Goal: Navigation & Orientation: Find specific page/section

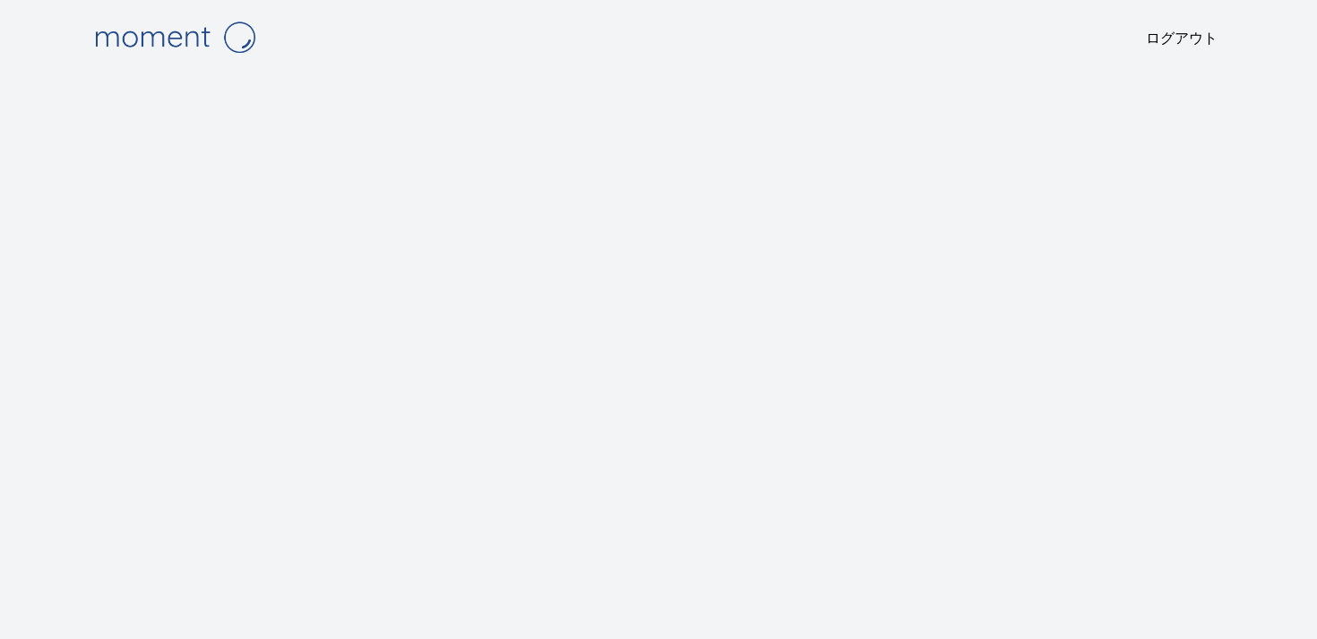
click at [82, 421] on body "ログアウト 原文 この翻訳を評価してください いただいたフィードバックは Google 翻訳の改善に役立てさせていただきます" at bounding box center [658, 319] width 1317 height 639
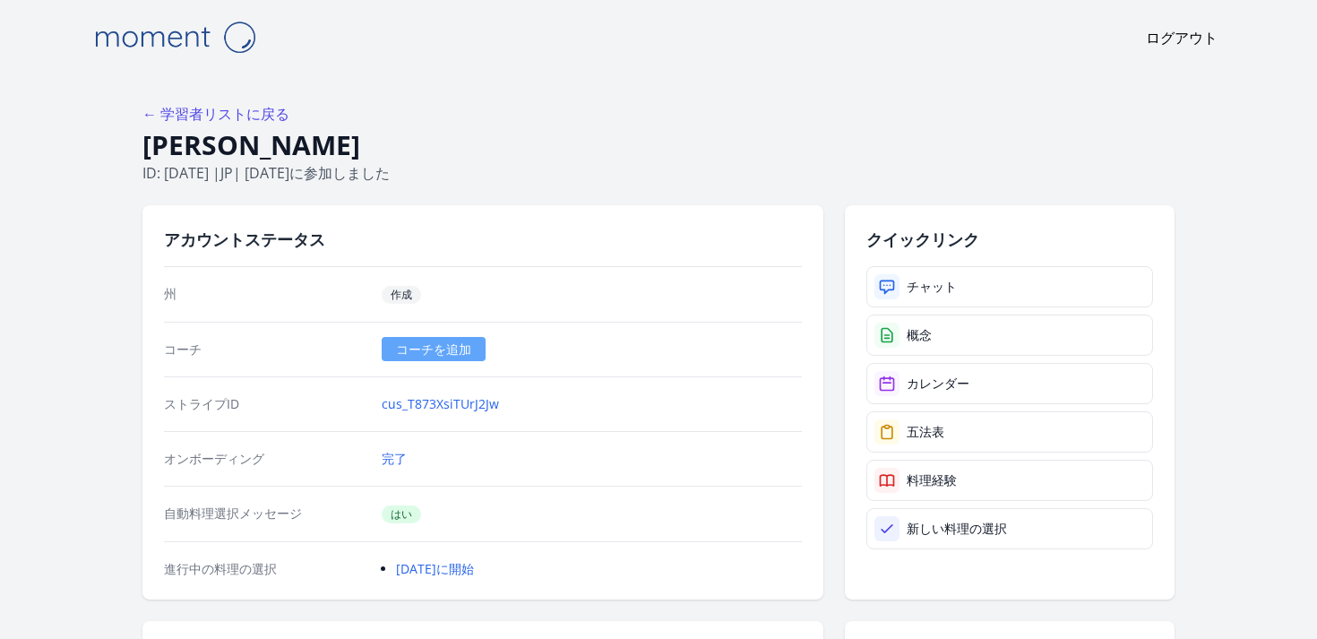
scroll to position [885, 0]
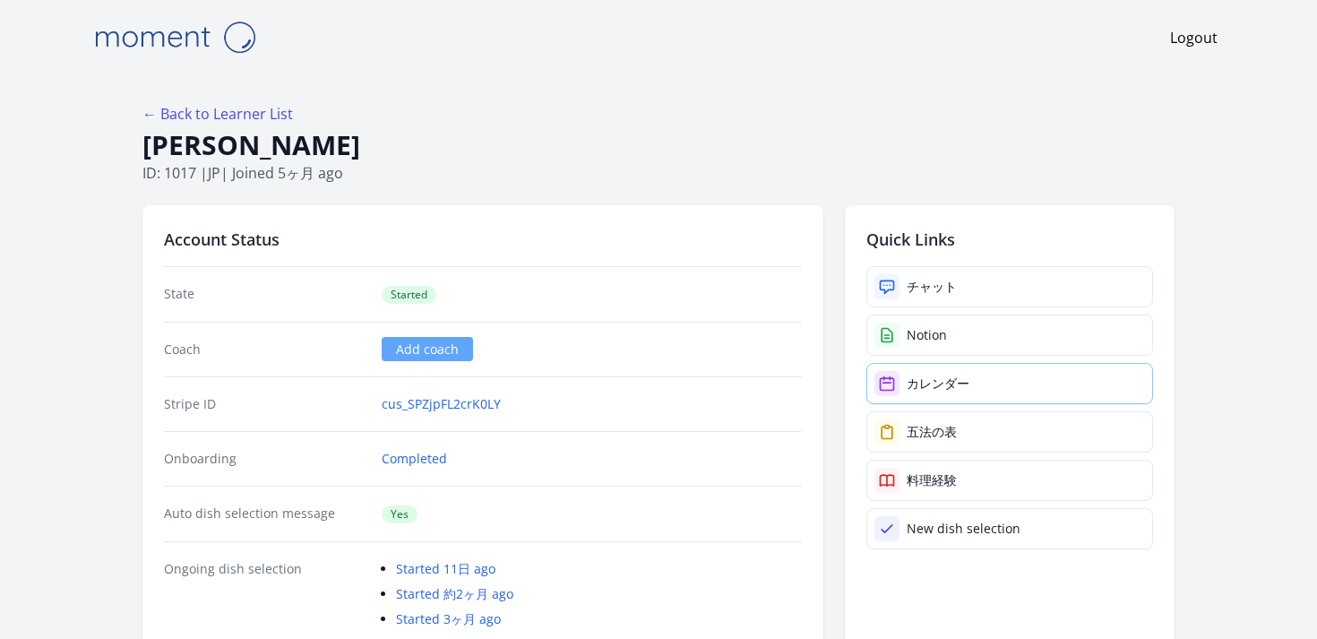
click at [943, 383] on div "カレンダー" at bounding box center [938, 384] width 63 height 18
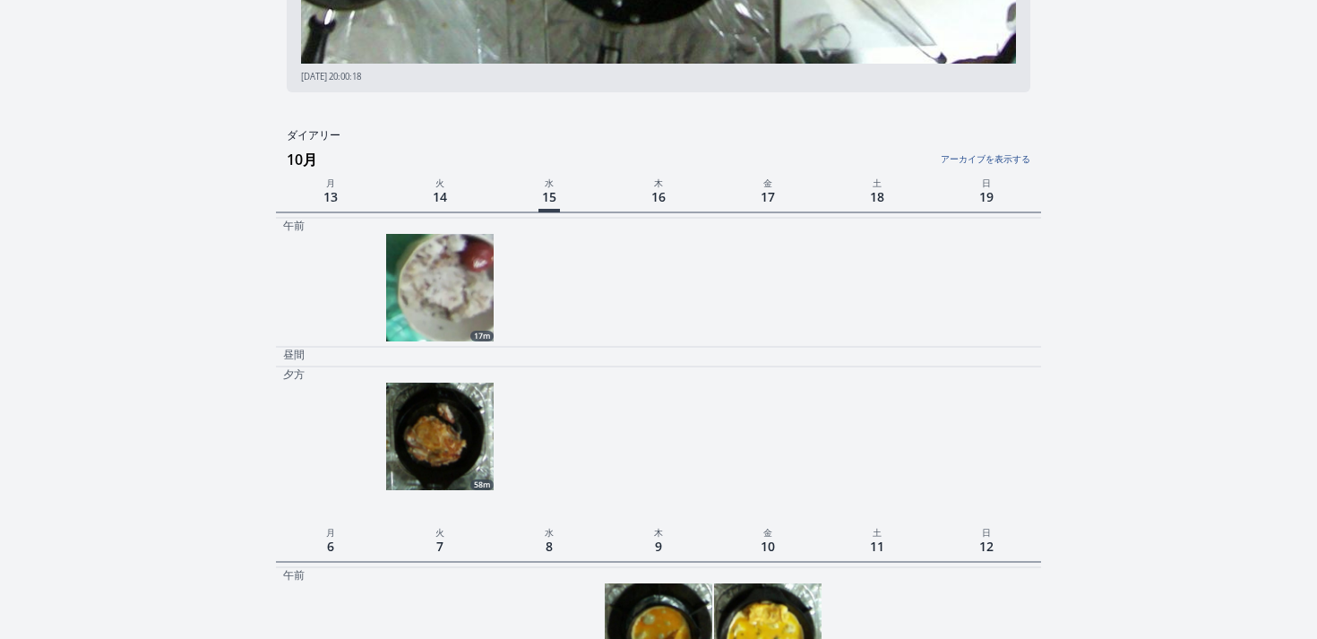
scroll to position [427, 0]
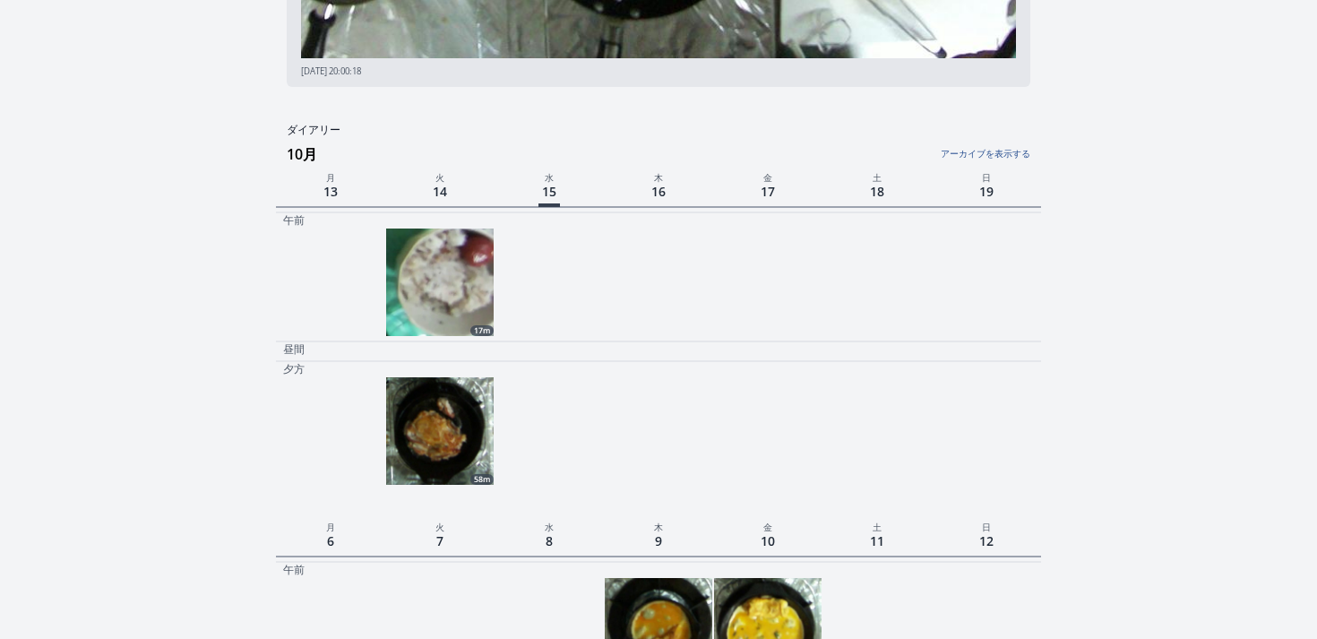
click at [459, 420] on img at bounding box center [440, 431] width 108 height 108
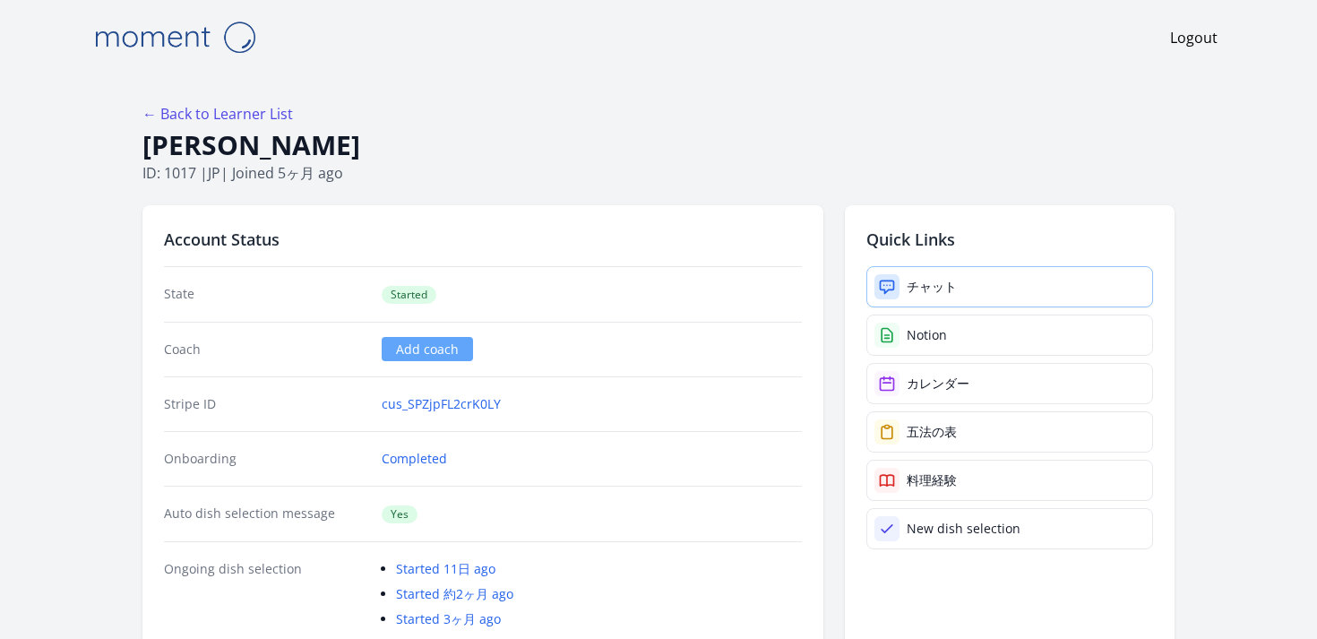
click at [904, 274] on link "チャット" at bounding box center [1010, 286] width 287 height 41
click at [937, 390] on div "カレンダー" at bounding box center [938, 384] width 63 height 18
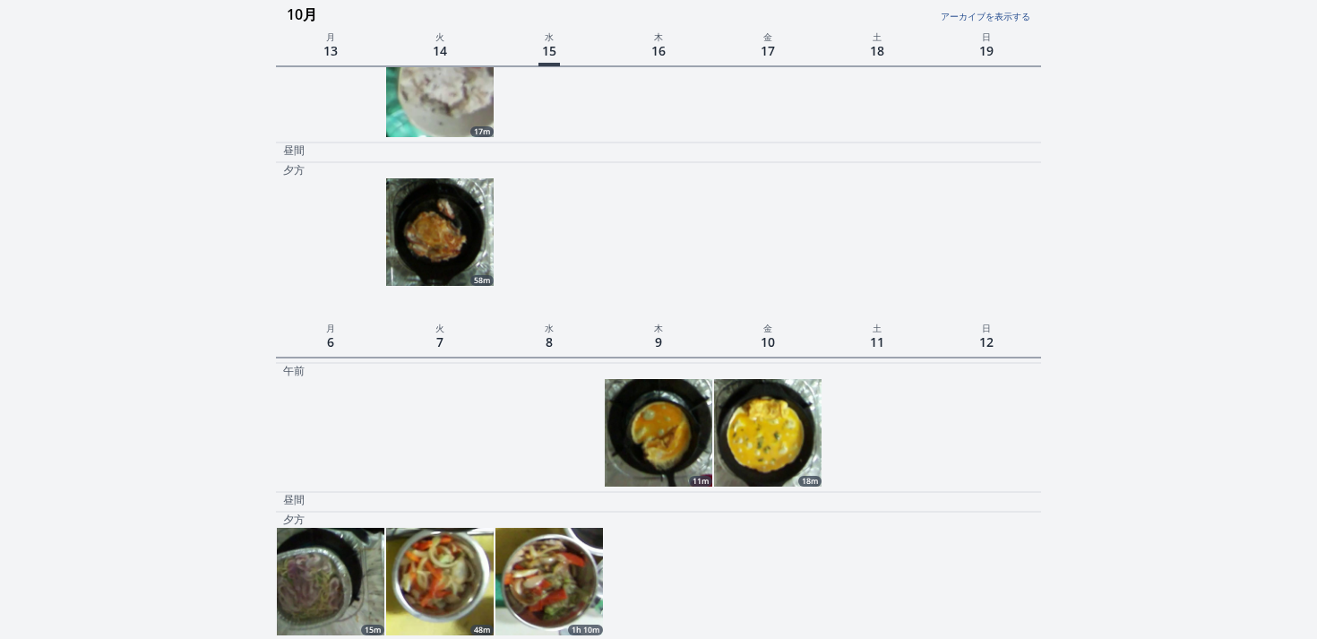
scroll to position [627, 0]
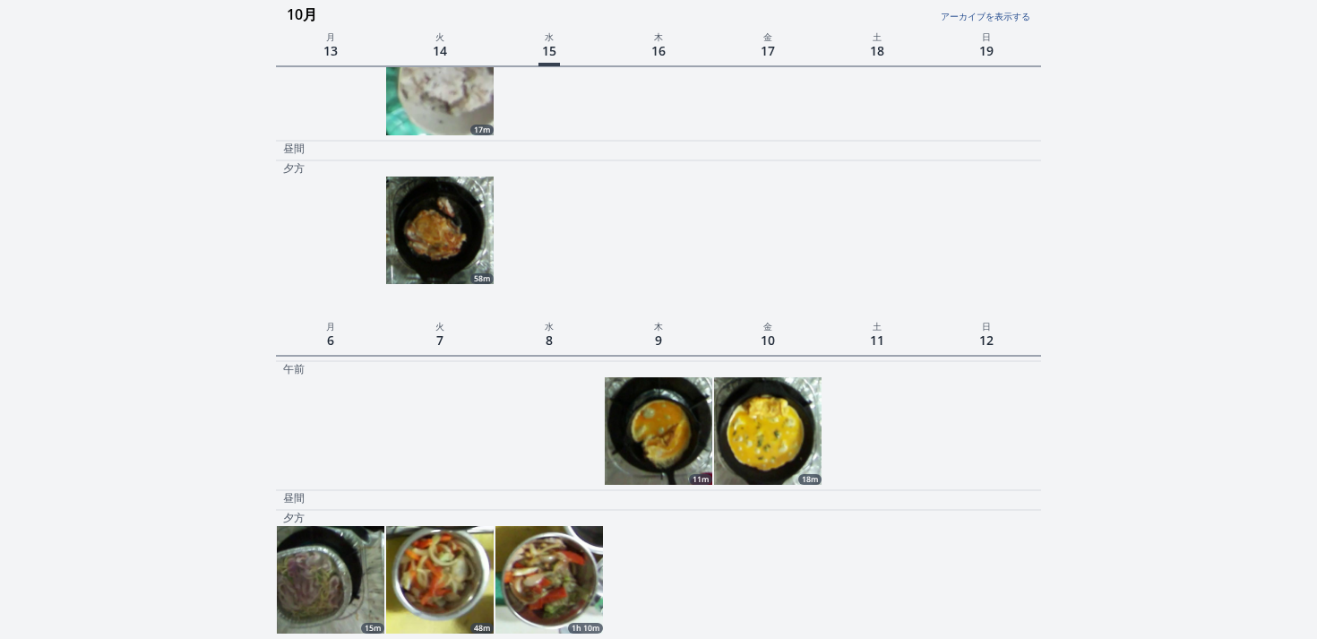
click at [425, 250] on img at bounding box center [440, 231] width 108 height 108
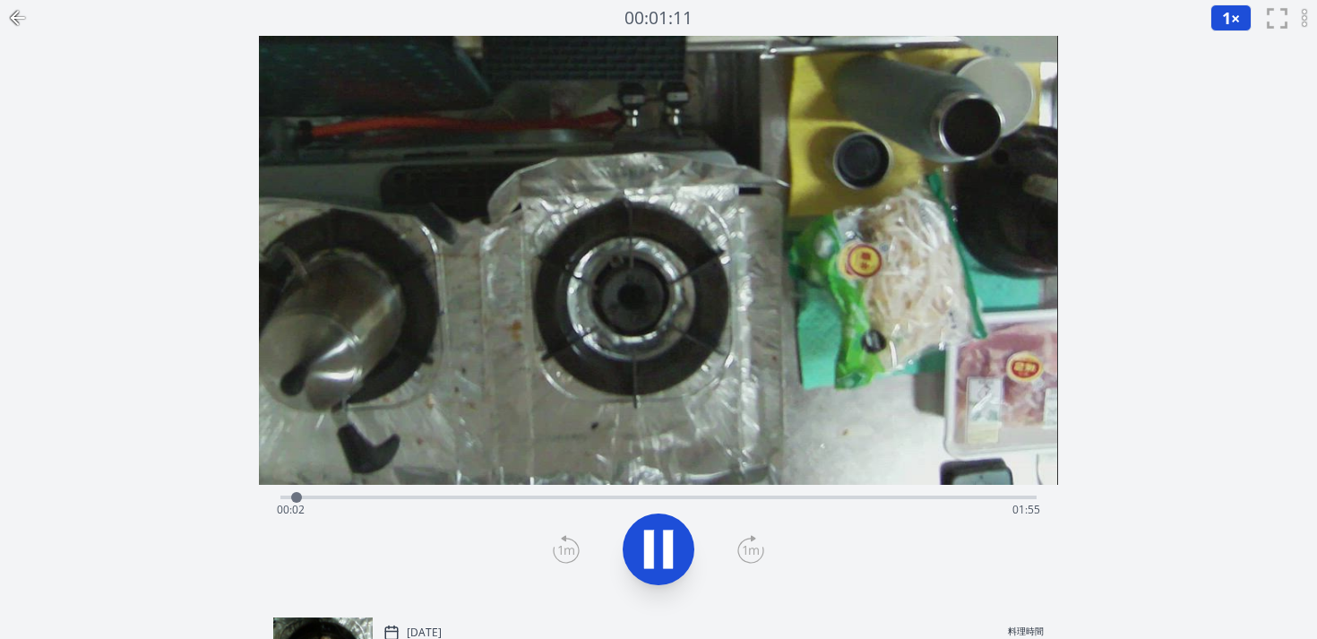
click at [671, 546] on icon at bounding box center [668, 549] width 10 height 39
click at [671, 546] on icon at bounding box center [659, 549] width 50 height 50
click at [671, 546] on icon at bounding box center [668, 549] width 10 height 39
click at [671, 546] on icon at bounding box center [659, 549] width 50 height 50
click at [671, 546] on icon at bounding box center [668, 549] width 10 height 39
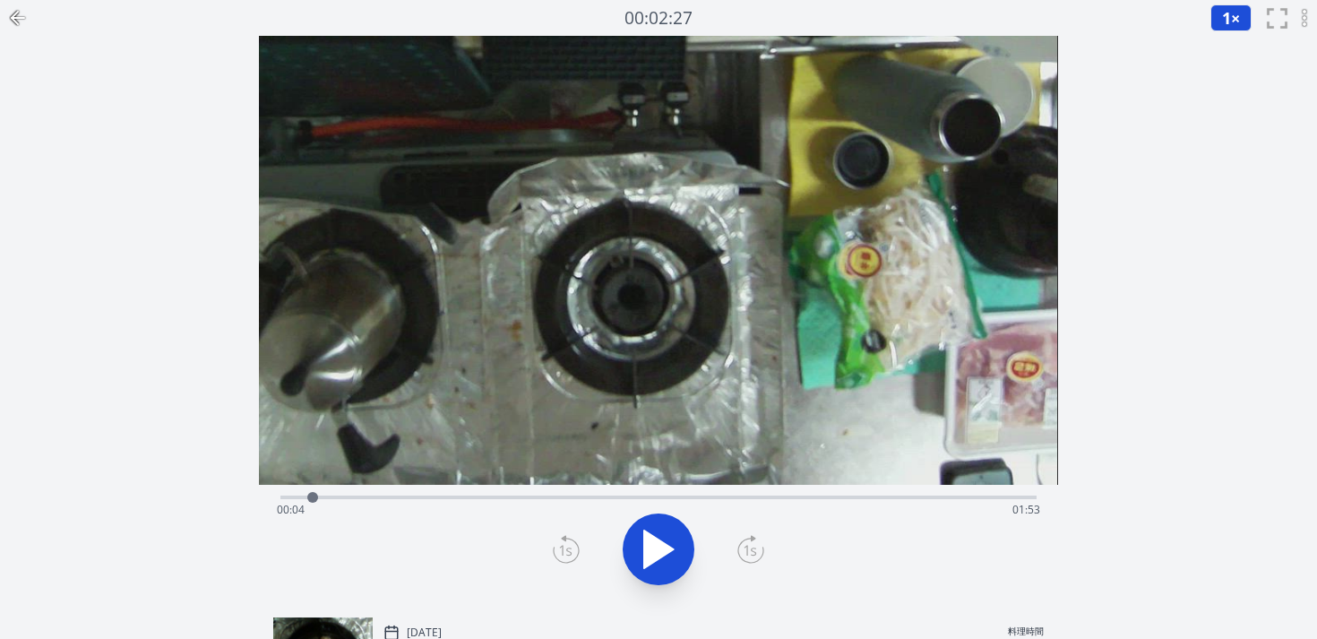
click at [671, 546] on icon at bounding box center [659, 549] width 50 height 50
click at [671, 546] on icon at bounding box center [668, 549] width 10 height 39
click at [671, 546] on icon at bounding box center [659, 549] width 50 height 50
click at [671, 546] on icon at bounding box center [668, 549] width 10 height 39
click at [671, 546] on icon at bounding box center [659, 549] width 50 height 50
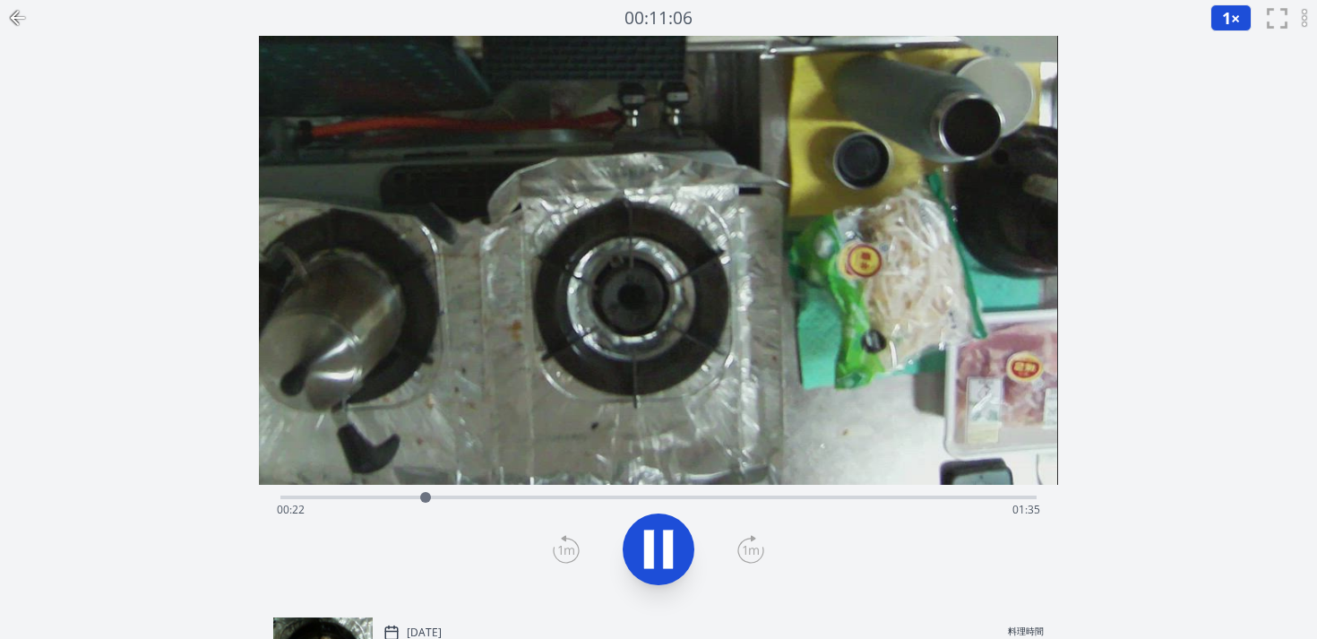
click at [671, 546] on icon at bounding box center [668, 549] width 10 height 39
click at [671, 546] on icon at bounding box center [659, 549] width 50 height 50
click at [671, 546] on icon at bounding box center [668, 549] width 10 height 39
click at [671, 546] on icon at bounding box center [659, 549] width 50 height 50
click at [671, 546] on icon at bounding box center [668, 549] width 10 height 39
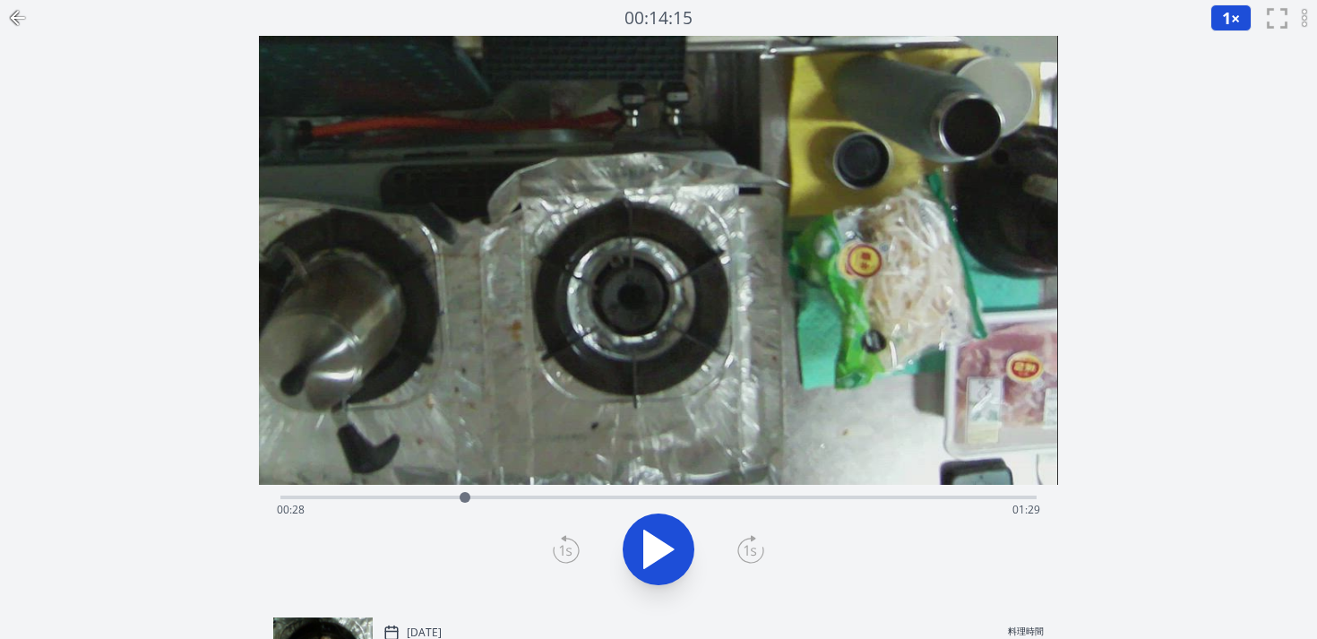
click at [671, 546] on icon at bounding box center [659, 549] width 50 height 50
click at [671, 546] on icon at bounding box center [668, 549] width 10 height 39
